Goal: Information Seeking & Learning: Learn about a topic

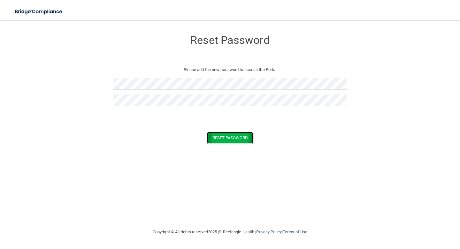
click at [239, 137] on button "Reset Password" at bounding box center [230, 138] width 46 height 12
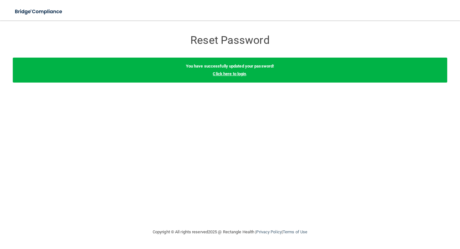
click at [236, 74] on link "Click here to login" at bounding box center [229, 73] width 33 height 5
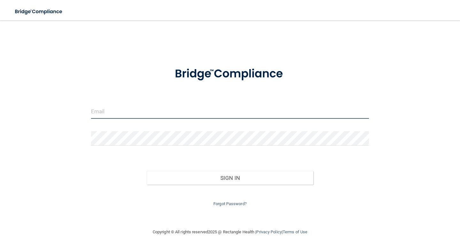
type input "[EMAIL_ADDRESS][DOMAIN_NAME]"
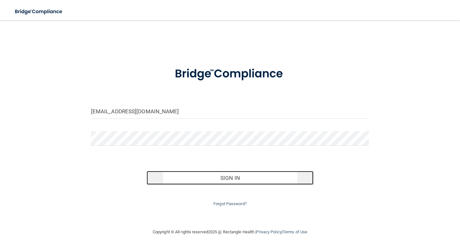
click at [295, 177] on button "Sign In" at bounding box center [230, 178] width 167 height 14
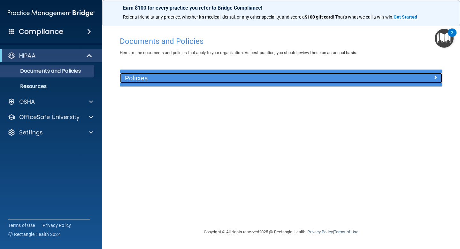
click at [145, 81] on h5 "Policies" at bounding box center [241, 77] width 232 height 7
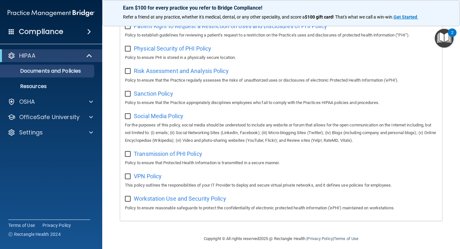
scroll to position [404, 0]
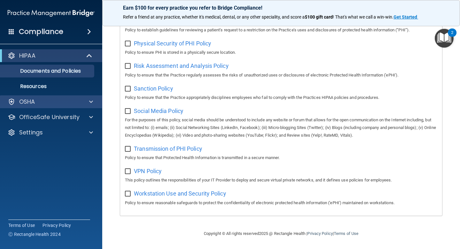
click at [48, 107] on div "OSHA" at bounding box center [51, 101] width 103 height 13
click at [72, 100] on div "OSHA" at bounding box center [42, 102] width 79 height 8
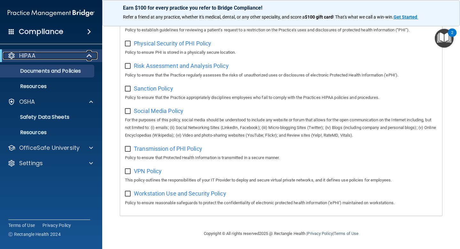
click at [51, 59] on div "HIPAA" at bounding box center [42, 56] width 79 height 8
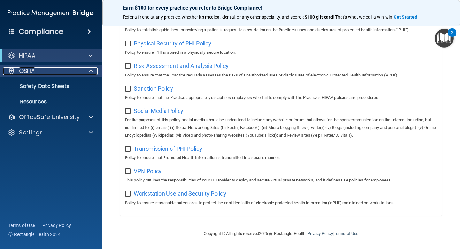
click at [59, 69] on div "OSHA" at bounding box center [42, 71] width 79 height 8
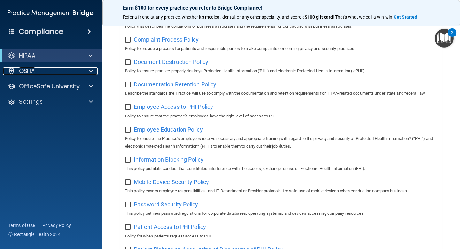
scroll to position [0, 0]
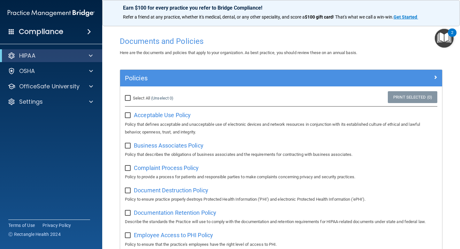
click at [452, 40] on div "2" at bounding box center [452, 37] width 2 height 8
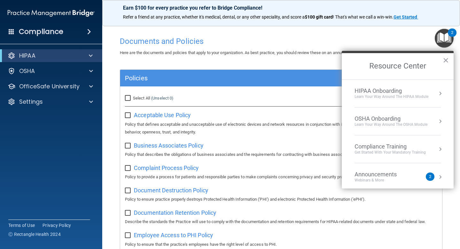
click at [388, 119] on div "OSHA Onboarding" at bounding box center [391, 118] width 73 height 7
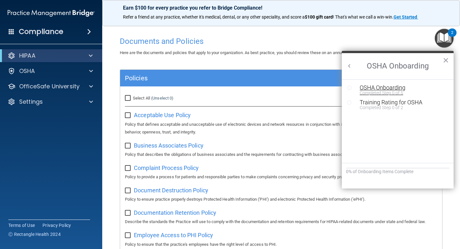
click at [372, 90] on div "Completed Step 0 of 5" at bounding box center [403, 92] width 86 height 4
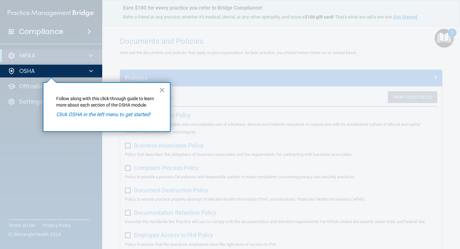
click at [127, 115] on em "Click OSHA in the left menu to get started!" at bounding box center [103, 114] width 94 height 6
click at [49, 67] on div "OSHA" at bounding box center [51, 71] width 103 height 13
click at [160, 91] on button "×" at bounding box center [162, 90] width 6 height 10
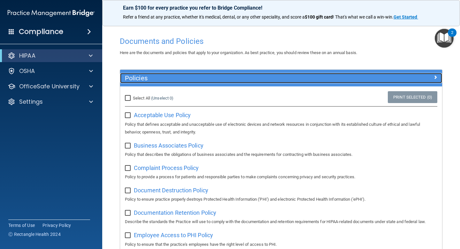
click at [191, 73] on div "Policies" at bounding box center [241, 78] width 242 height 10
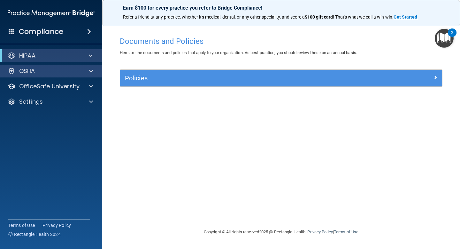
click at [87, 75] on div "OSHA" at bounding box center [51, 71] width 103 height 13
click at [87, 72] on div at bounding box center [90, 71] width 16 height 8
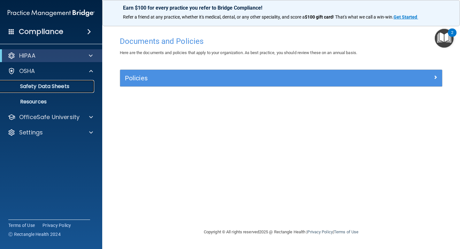
click at [55, 87] on p "Safety Data Sheets" at bounding box center [47, 86] width 87 height 6
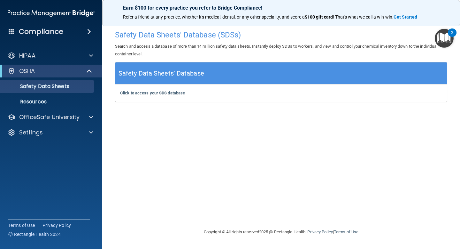
click at [144, 96] on div "Click to access your SDS database Click to access your SDS database" at bounding box center [281, 92] width 332 height 17
click at [144, 92] on b "Click to access your SDS database" at bounding box center [152, 92] width 65 height 5
click at [67, 104] on p "Resources" at bounding box center [47, 101] width 87 height 6
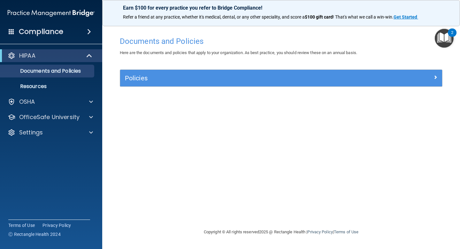
click at [443, 40] on img "Open Resource Center, 2 new notifications" at bounding box center [444, 38] width 19 height 19
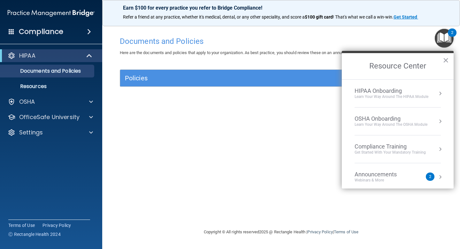
click at [412, 119] on div "OSHA Onboarding" at bounding box center [391, 118] width 73 height 7
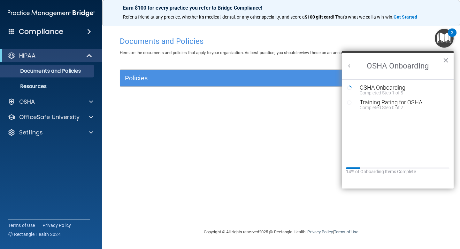
click at [388, 91] on div "Completed Step 1 of 5" at bounding box center [403, 92] width 86 height 4
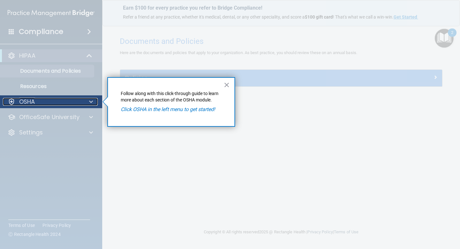
click at [22, 100] on p "OSHA" at bounding box center [27, 102] width 16 height 8
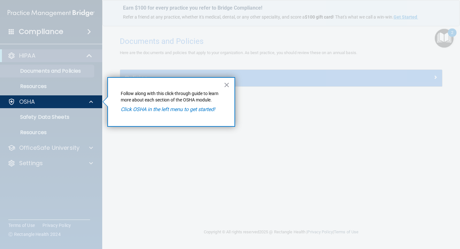
click at [126, 93] on p "Follow along with this click-through guide to learn more about each section of …" at bounding box center [171, 96] width 101 height 12
click at [50, 105] on div "OSHA" at bounding box center [42, 102] width 79 height 8
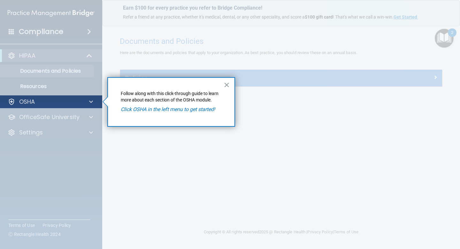
click at [50, 106] on div "OSHA" at bounding box center [51, 101] width 103 height 13
click at [30, 100] on p "OSHA" at bounding box center [27, 102] width 16 height 8
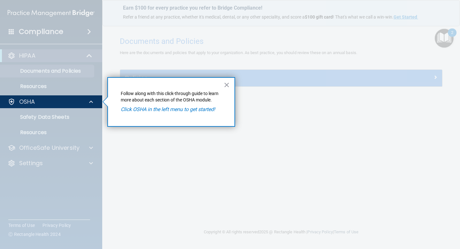
click at [29, 116] on div at bounding box center [51, 178] width 103 height 141
click at [228, 87] on button "×" at bounding box center [227, 85] width 6 height 10
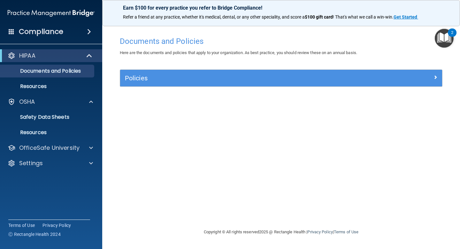
click at [443, 34] on img "Open Resource Center, 2 new notifications" at bounding box center [444, 38] width 19 height 19
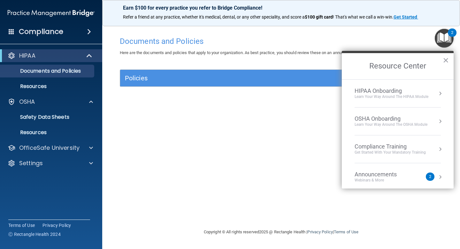
click at [419, 108] on li "OSHA Onboarding Learn your way around the OSHA module" at bounding box center [398, 121] width 86 height 28
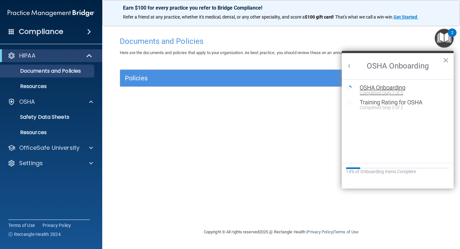
click at [393, 91] on div "Completed Step 1 of 5" at bounding box center [403, 92] width 86 height 4
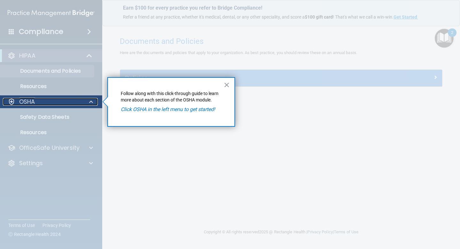
click at [30, 100] on p "OSHA" at bounding box center [27, 102] width 16 height 8
click at [26, 99] on p "OSHA" at bounding box center [27, 102] width 16 height 8
click at [36, 135] on div at bounding box center [51, 178] width 103 height 141
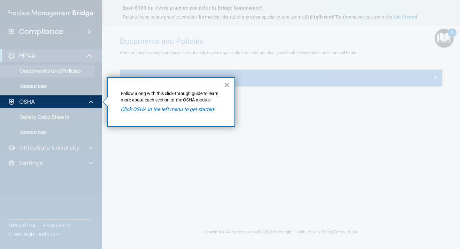
click at [225, 85] on button "×" at bounding box center [227, 85] width 6 height 10
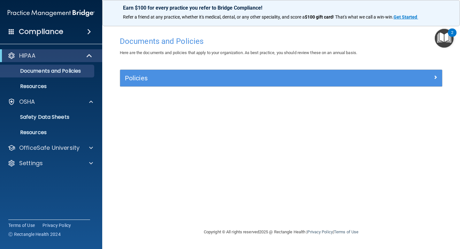
click at [452, 34] on div "2" at bounding box center [452, 37] width 2 height 8
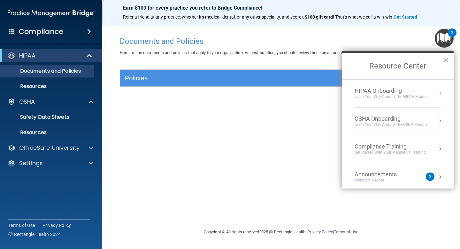
click at [401, 89] on div "HIPAA Onboarding" at bounding box center [392, 90] width 74 height 7
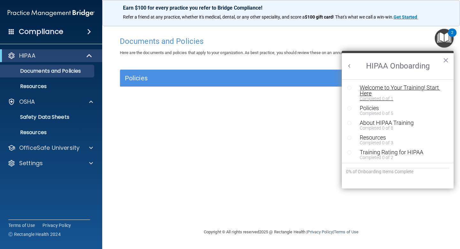
scroll to position [1, 0]
click at [380, 98] on div "Completed 0 of 1" at bounding box center [403, 97] width 86 height 4
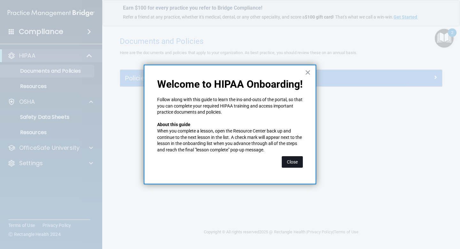
click at [294, 162] on button "Close" at bounding box center [292, 162] width 21 height 12
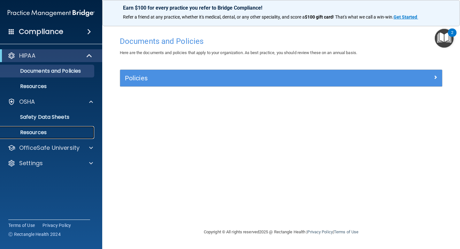
click at [74, 130] on p "Resources" at bounding box center [47, 132] width 87 height 6
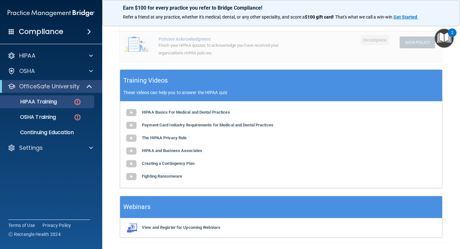
scroll to position [209, 0]
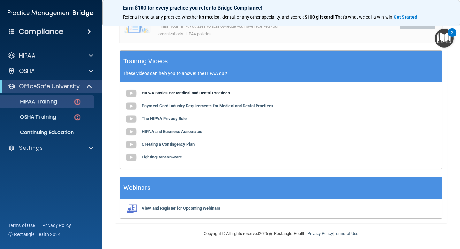
click at [158, 91] on b "HIPAA Basics For Medical and Dental Practices" at bounding box center [186, 92] width 88 height 5
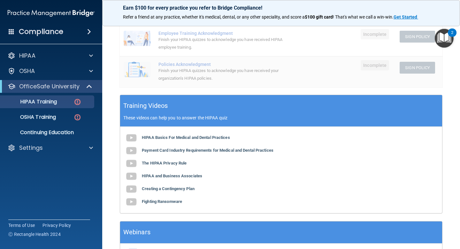
scroll to position [169, 0]
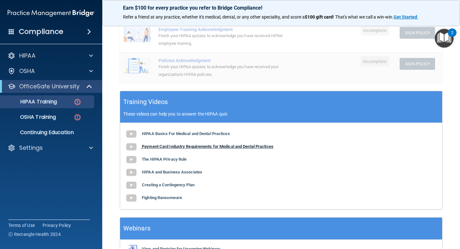
click at [186, 147] on b "Payment Card Industry Requirements for Medical and Dental Practices" at bounding box center [208, 146] width 132 height 5
click at [162, 159] on b "The HIPAA Privacy Rule" at bounding box center [164, 159] width 45 height 5
click at [155, 171] on b "HIPAA and Business Associates" at bounding box center [172, 171] width 60 height 5
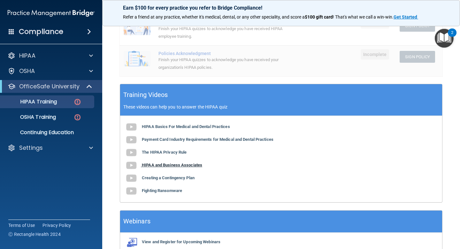
scroll to position [178, 0]
